Goal: Download file/media

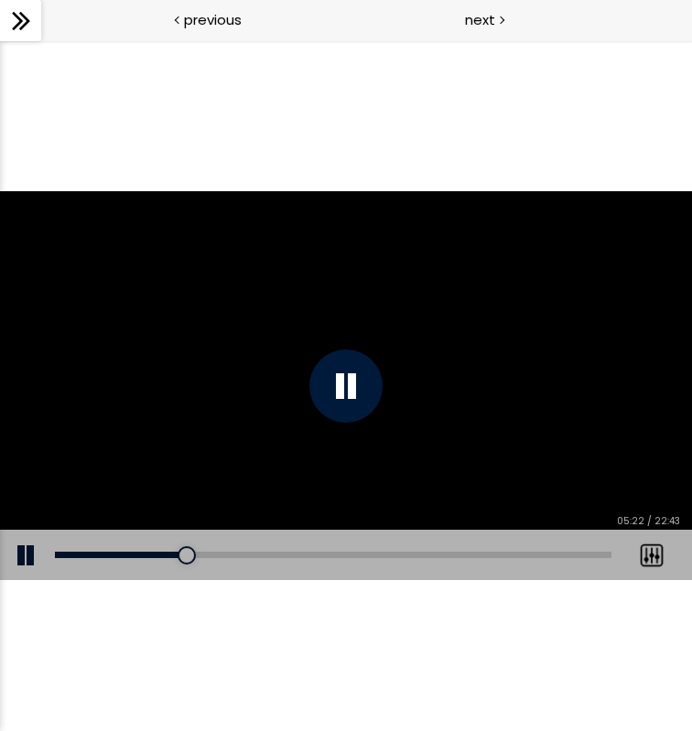
scroll to position [855, 0]
click at [328, 419] on div "You can download the " Milk Beverage Tasting Protocol " by clicking the 📎 above." at bounding box center [346, 386] width 692 height 390
click at [572, 432] on div "You can download the " Milk Beverage Tasting Protocol " by clicking the 📎 above." at bounding box center [346, 386] width 692 height 390
click at [359, 389] on div at bounding box center [345, 386] width 73 height 73
click at [413, 348] on div "You can download the " Milk Beverage Tasting Protocol " by clicking the 📎 above." at bounding box center [346, 386] width 692 height 390
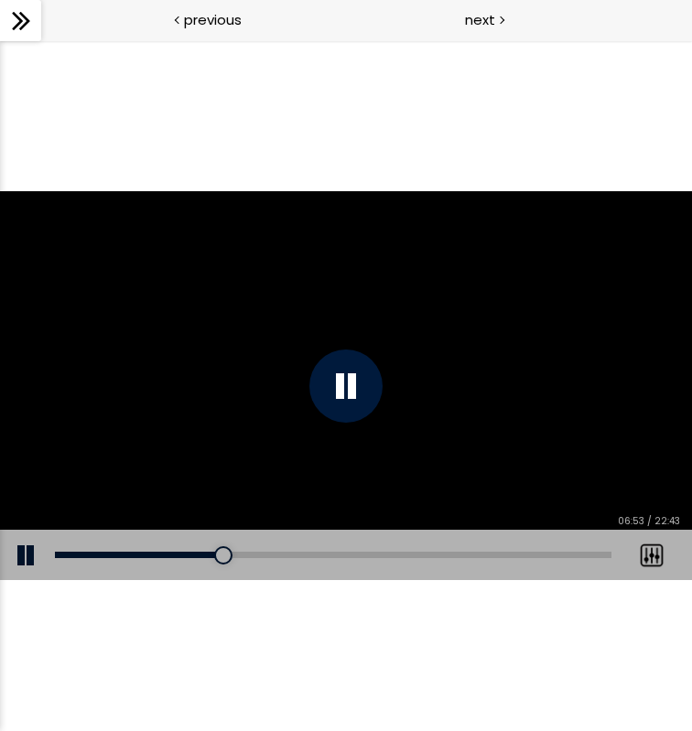
click at [392, 391] on div "You can download the " Milk Beverage Tasting Protocol " by clicking the 📎 above." at bounding box center [346, 386] width 692 height 390
click at [516, 441] on div "You can download the " Milk Beverage Tasting Protocol " by clicking the 📎 above." at bounding box center [346, 386] width 692 height 390
click at [518, 415] on div "You can download the " Milk Beverage Tasting Protocol " by clicking the 📎 above." at bounding box center [346, 386] width 692 height 390
click at [430, 382] on div "You can download the " Milk Beverage Tasting Protocol " by clicking the 📎 above." at bounding box center [346, 386] width 692 height 390
click at [552, 425] on div "You can download the " Milk Beverage Tasting Protocol " by clicking the 📎 above." at bounding box center [346, 386] width 692 height 390
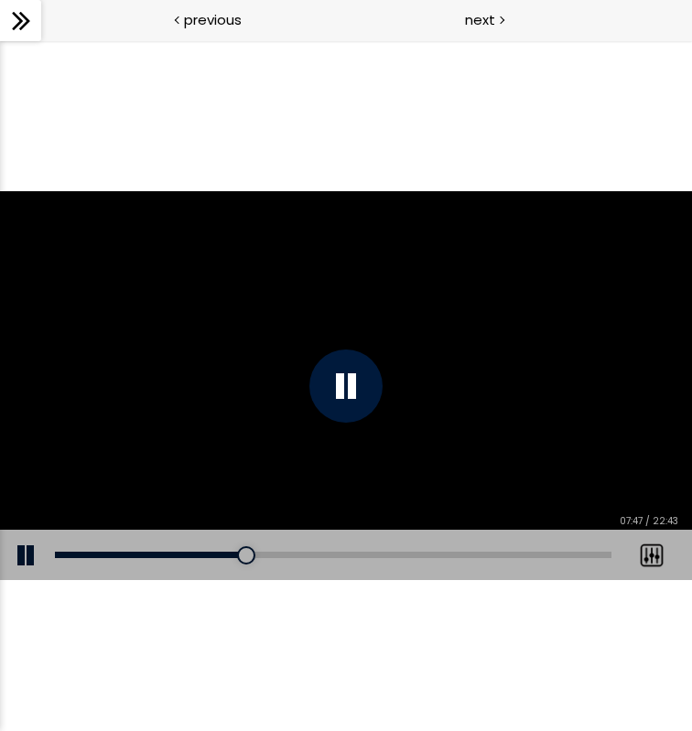
click at [477, 427] on div "You can download the " Milk Beverage Tasting Protocol " by clicking the 📎 above." at bounding box center [346, 386] width 692 height 390
click at [454, 402] on div "You can download the " Milk Beverage Tasting Protocol " by clicking the 📎 above." at bounding box center [346, 386] width 692 height 390
click at [404, 387] on div "You can download the " Milk Beverage Tasting Protocol " by clicking the 📎 above." at bounding box center [346, 386] width 692 height 390
click at [433, 369] on div "You can download the " Milk Beverage Tasting Protocol " by clicking the 📎 above." at bounding box center [346, 386] width 692 height 390
click at [442, 363] on div "You can download the " Milk Beverage Tasting Protocol " by clicking the 📎 above." at bounding box center [346, 386] width 692 height 390
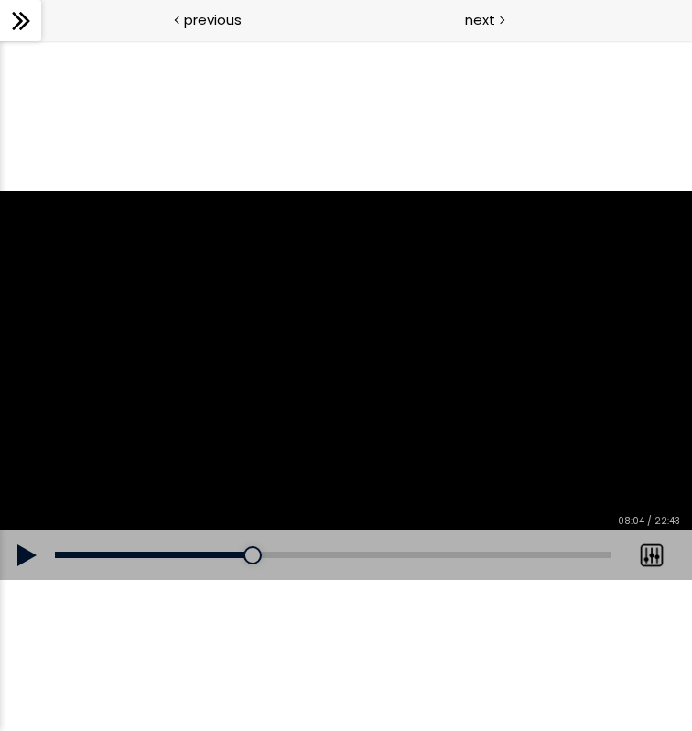
click at [421, 404] on div "You can download the " Milk Beverage Tasting Protocol " by clicking the 📎 above." at bounding box center [346, 386] width 692 height 390
click at [415, 392] on div "You can download the " Milk Beverage Tasting Protocol " by clicking the 📎 above." at bounding box center [346, 386] width 692 height 390
click at [374, 393] on div "You can download the " Milk Beverage Tasting Protocol " by clicking the 📎 above." at bounding box center [346, 386] width 692 height 390
click at [413, 417] on div "You can download the " Milk Beverage Tasting Protocol " by clicking the 📎 above." at bounding box center [346, 386] width 692 height 390
click at [347, 409] on div at bounding box center [345, 386] width 73 height 73
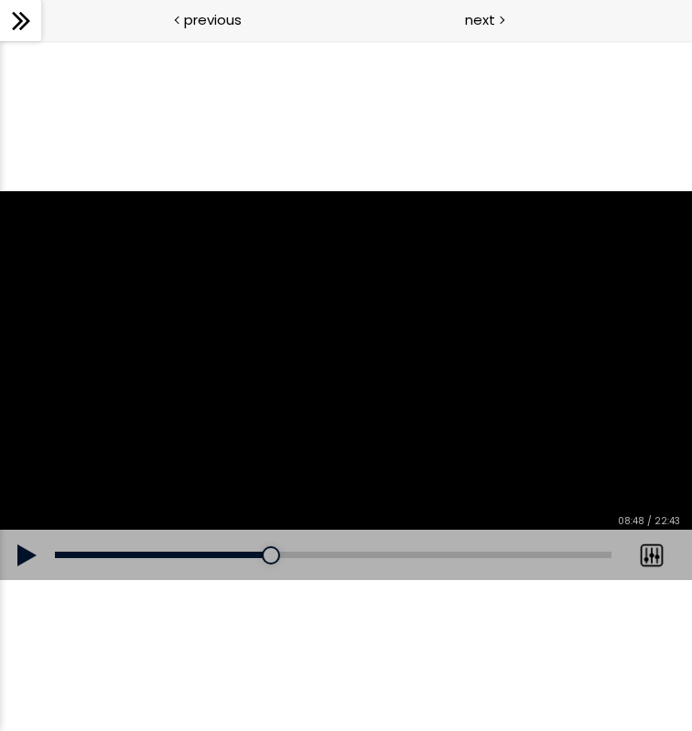
click at [513, 406] on div "You can download the " Milk Beverage Tasting Protocol " by clicking the 📎 above." at bounding box center [346, 386] width 692 height 390
click at [376, 353] on div "You can download the " Milk Beverage Tasting Protocol " by clicking the 📎 above." at bounding box center [346, 386] width 692 height 390
